Goal: Navigation & Orientation: Go to known website

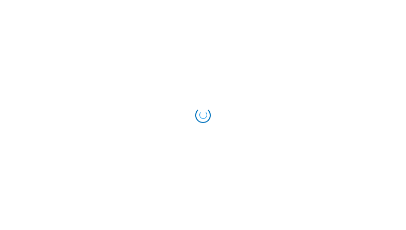
click at [203, 115] on div "Loading..." at bounding box center [203, 114] width 17 height 17
click at [205, 116] on div "Loading..." at bounding box center [203, 114] width 17 height 17
click at [203, 115] on div "Loading..." at bounding box center [203, 114] width 17 height 17
click at [203, 114] on div "Loading..." at bounding box center [203, 115] width 21 height 21
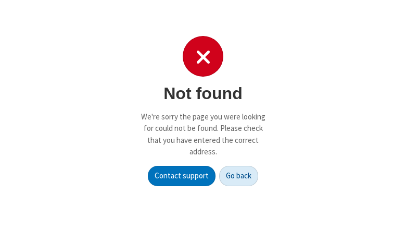
click at [239, 176] on button "Go back" at bounding box center [238, 176] width 39 height 21
click at [203, 115] on p "We're sorry the page you were looking for could not be found. Please check that…" at bounding box center [203, 134] width 125 height 47
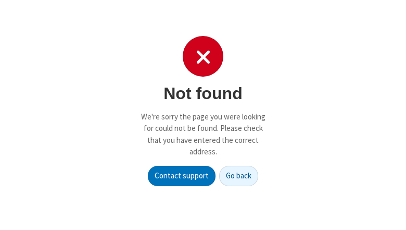
click at [203, 115] on p "We're sorry the page you were looking for could not be found. Please check that…" at bounding box center [203, 134] width 125 height 47
click at [239, 176] on button "Go back" at bounding box center [238, 176] width 39 height 21
click at [203, 115] on p "We're sorry the page you were looking for could not be found. Please check that…" at bounding box center [203, 134] width 125 height 47
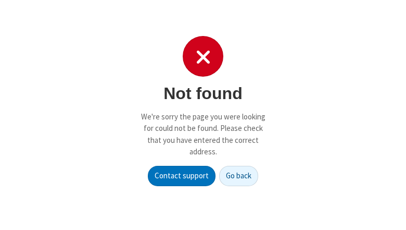
click at [203, 115] on p "We're sorry the page you were looking for could not be found. Please check that…" at bounding box center [203, 134] width 125 height 47
click at [239, 176] on button "Go back" at bounding box center [238, 176] width 39 height 21
click at [203, 115] on p "We're sorry the page you were looking for could not be found. Please check that…" at bounding box center [203, 134] width 125 height 47
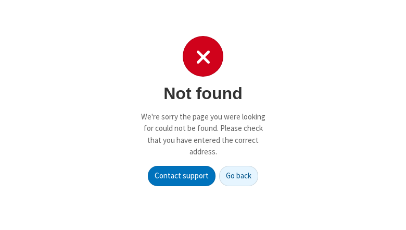
click at [203, 115] on p "We're sorry the page you were looking for could not be found. Please check that…" at bounding box center [203, 134] width 125 height 47
